Goal: Information Seeking & Learning: Learn about a topic

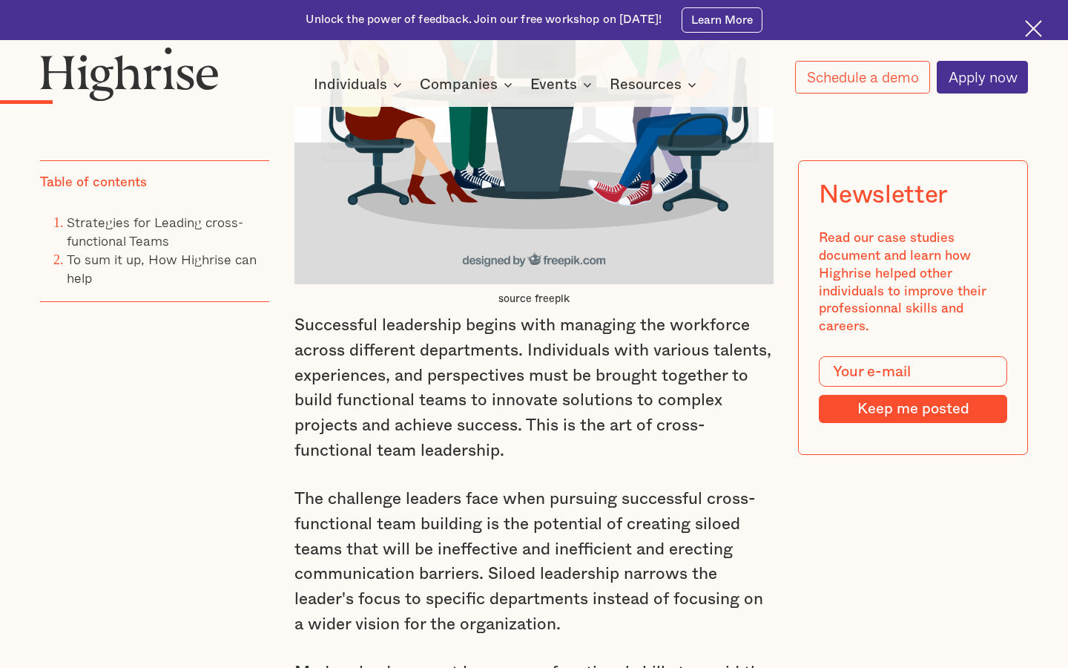
scroll to position [1429, 0]
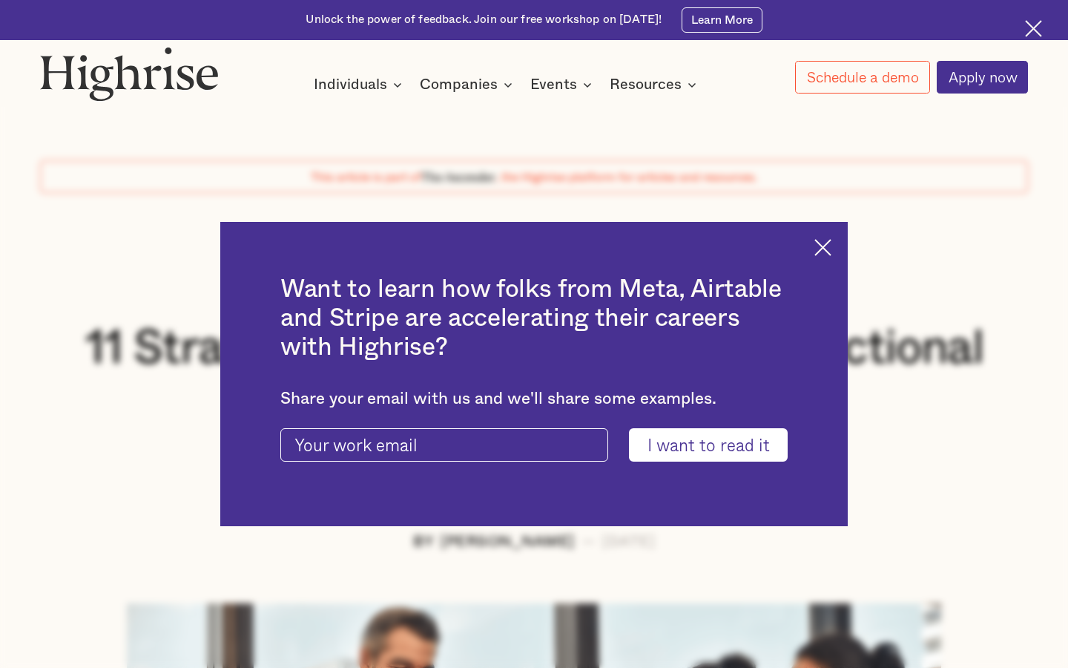
click at [817, 246] on img at bounding box center [823, 247] width 17 height 17
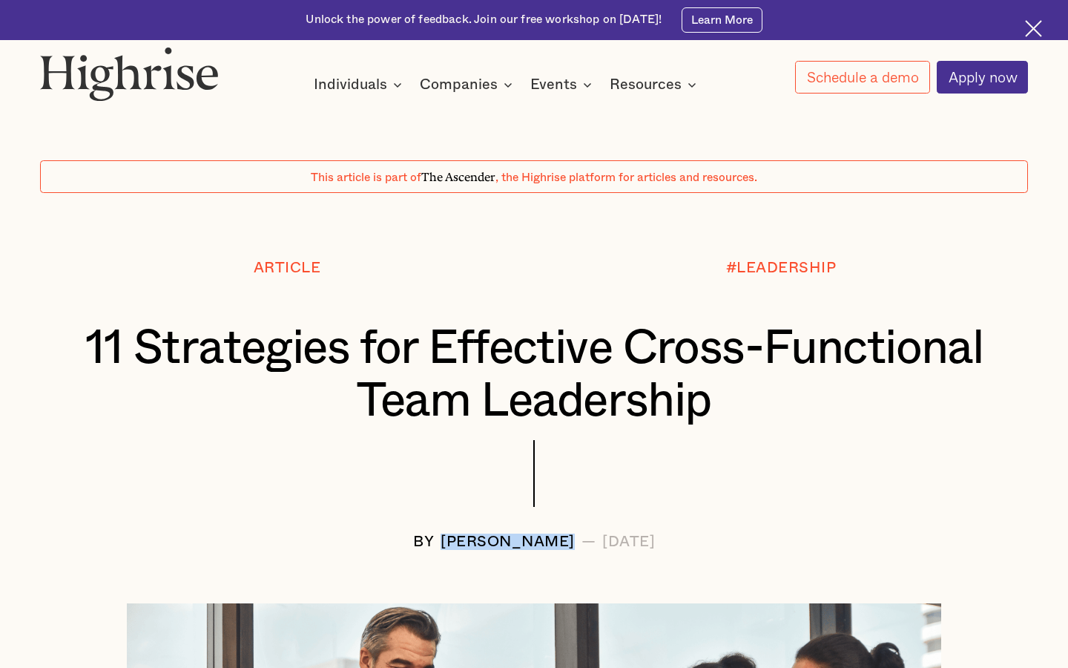
drag, startPoint x: 525, startPoint y: 537, endPoint x: 389, endPoint y: 542, distance: 135.9
click at [441, 542] on div "[PERSON_NAME]" at bounding box center [508, 541] width 134 height 16
copy div "[PERSON_NAME]"
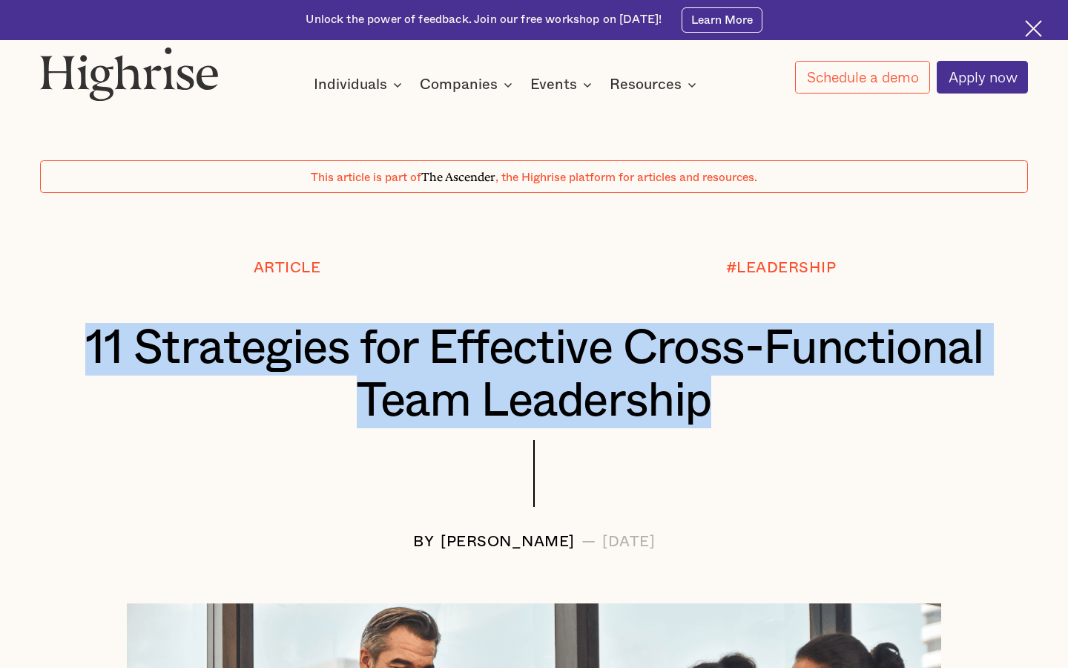
drag, startPoint x: 724, startPoint y: 399, endPoint x: 56, endPoint y: 356, distance: 669.8
click at [56, 356] on div "11 Strategies for Effective Cross-Functional Team Leadership" at bounding box center [534, 375] width 988 height 105
copy h1 "11 Strategies for Effective Cross-Functional Team Leadership"
